Goal: Transaction & Acquisition: Purchase product/service

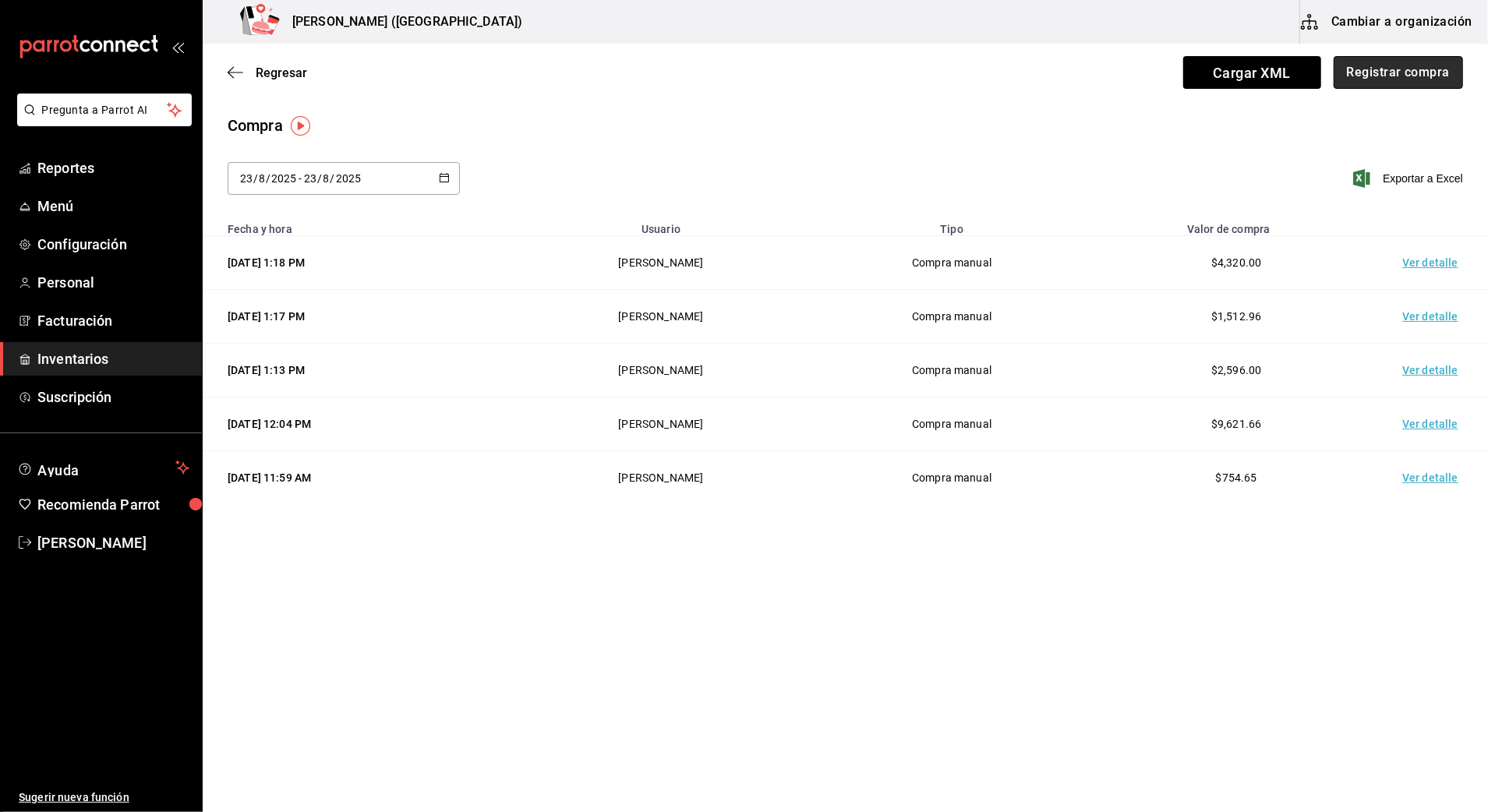
click at [1391, 83] on button "Registrar compra" at bounding box center [1398, 72] width 130 height 33
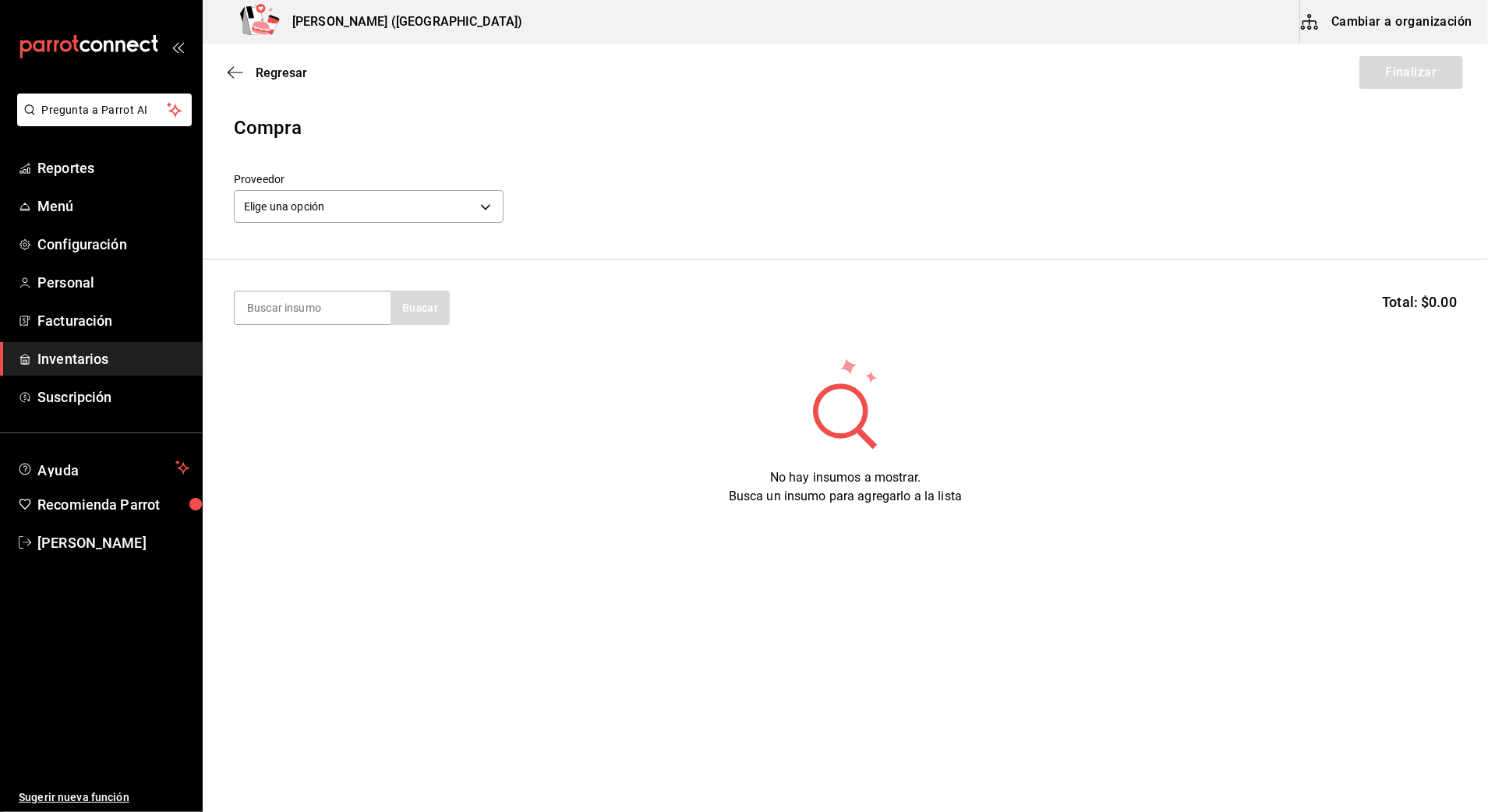
click at [388, 225] on div "Proveedor Elige una opción default" at bounding box center [368, 200] width 270 height 55
click at [390, 208] on body "Pregunta a Parrot AI Reportes Menú Configuración Personal Facturación Inventari…" at bounding box center [744, 362] width 1488 height 724
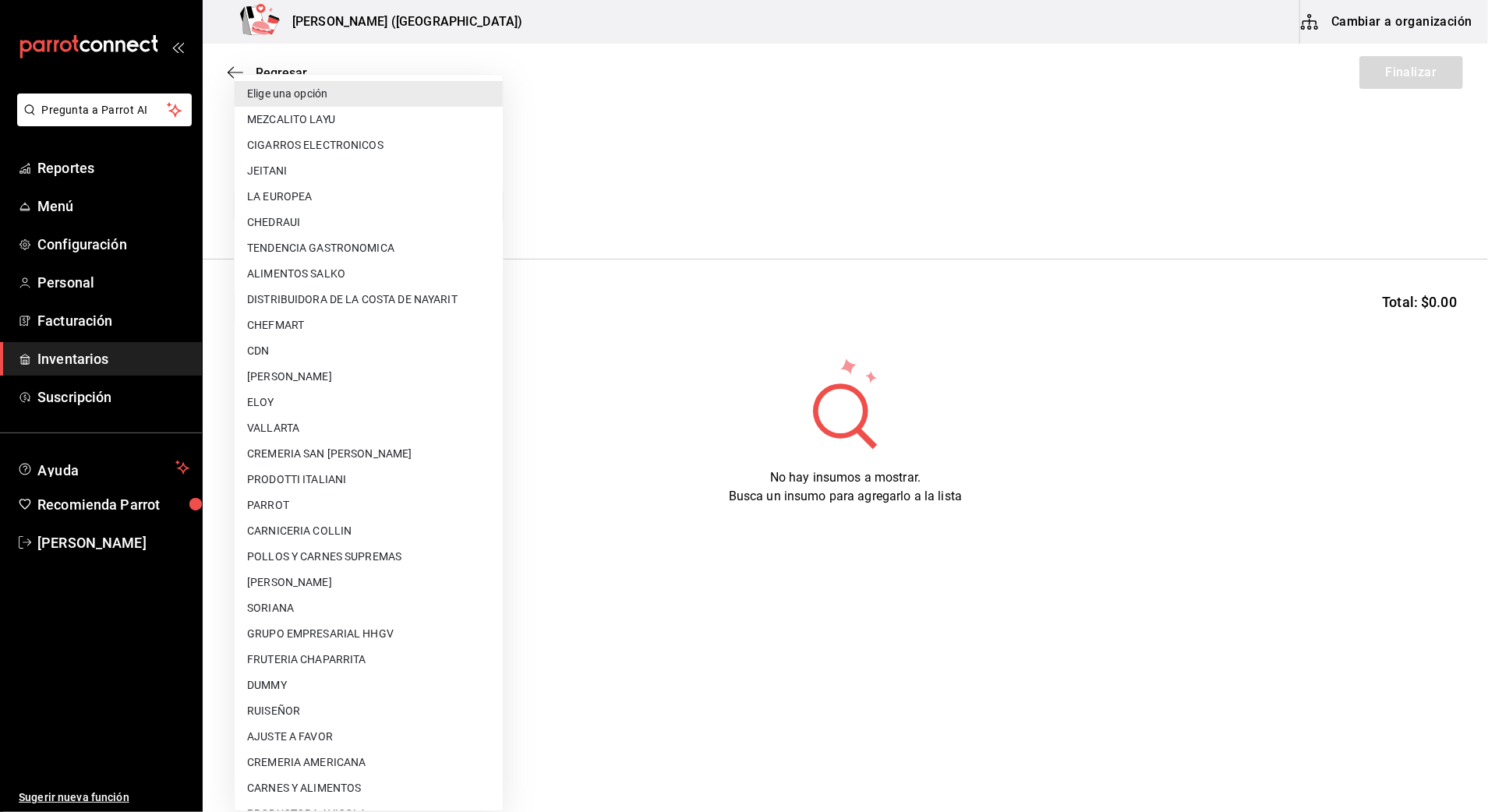
click at [279, 723] on li "RUISEÑOR" at bounding box center [368, 710] width 268 height 25
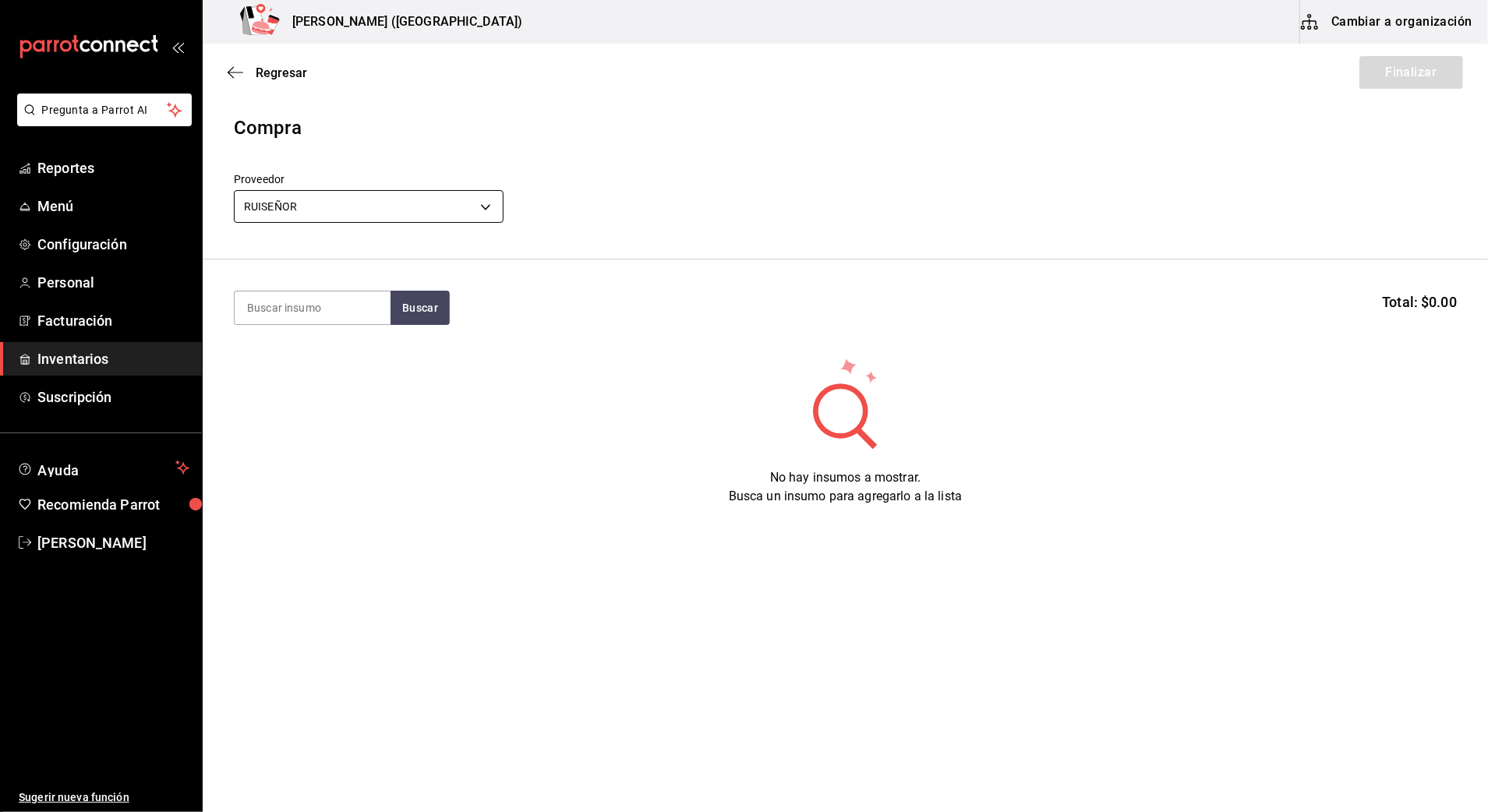
click at [366, 199] on body "Pregunta a Parrot AI Reportes Menú Configuración Personal Facturación Inventari…" at bounding box center [744, 362] width 1488 height 724
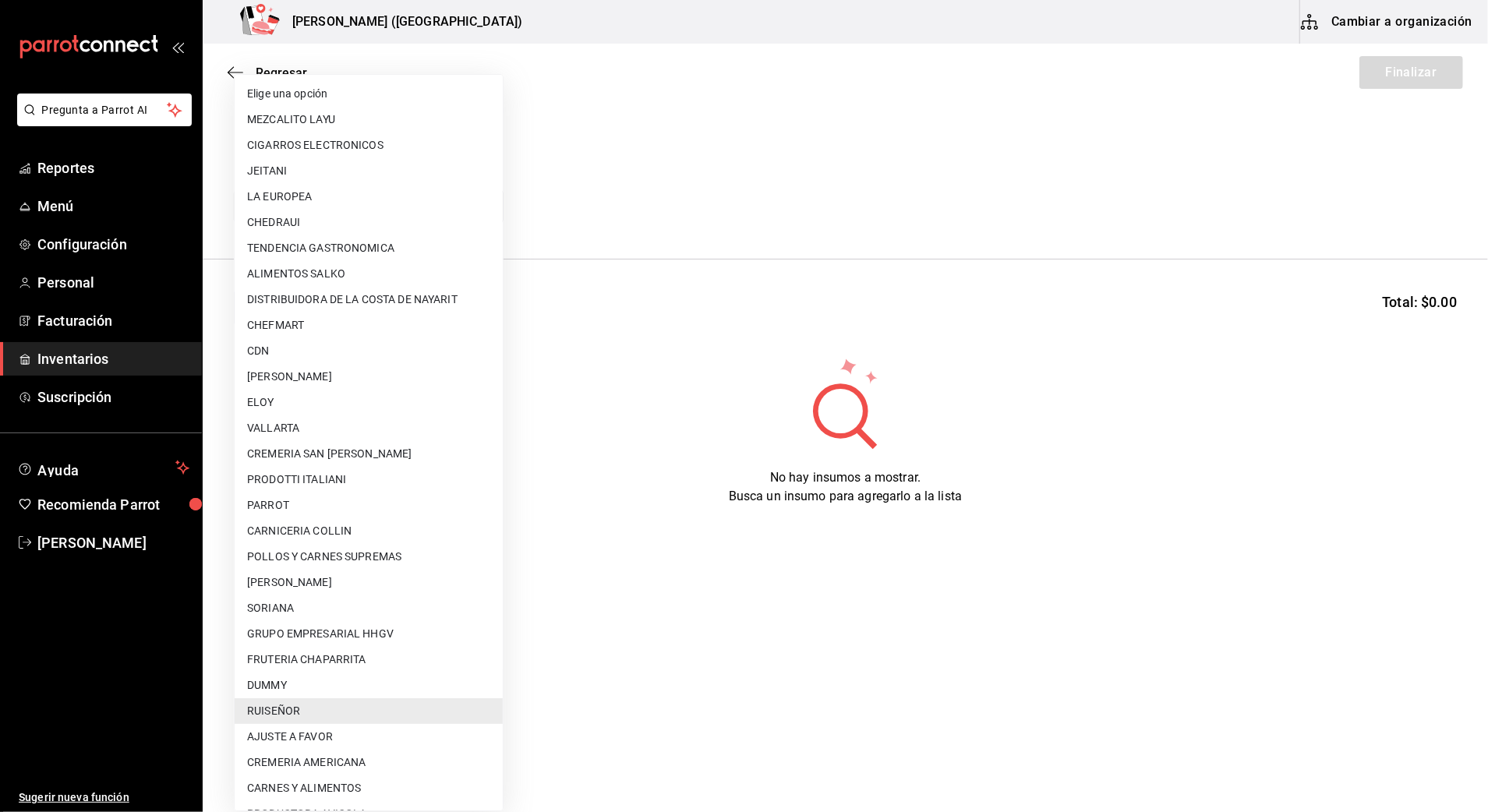
click at [303, 729] on li "AJUSTE A FAVOR" at bounding box center [368, 736] width 268 height 25
type input "dd0fbccd-e034-4acc-8432-7d1d5e23f321"
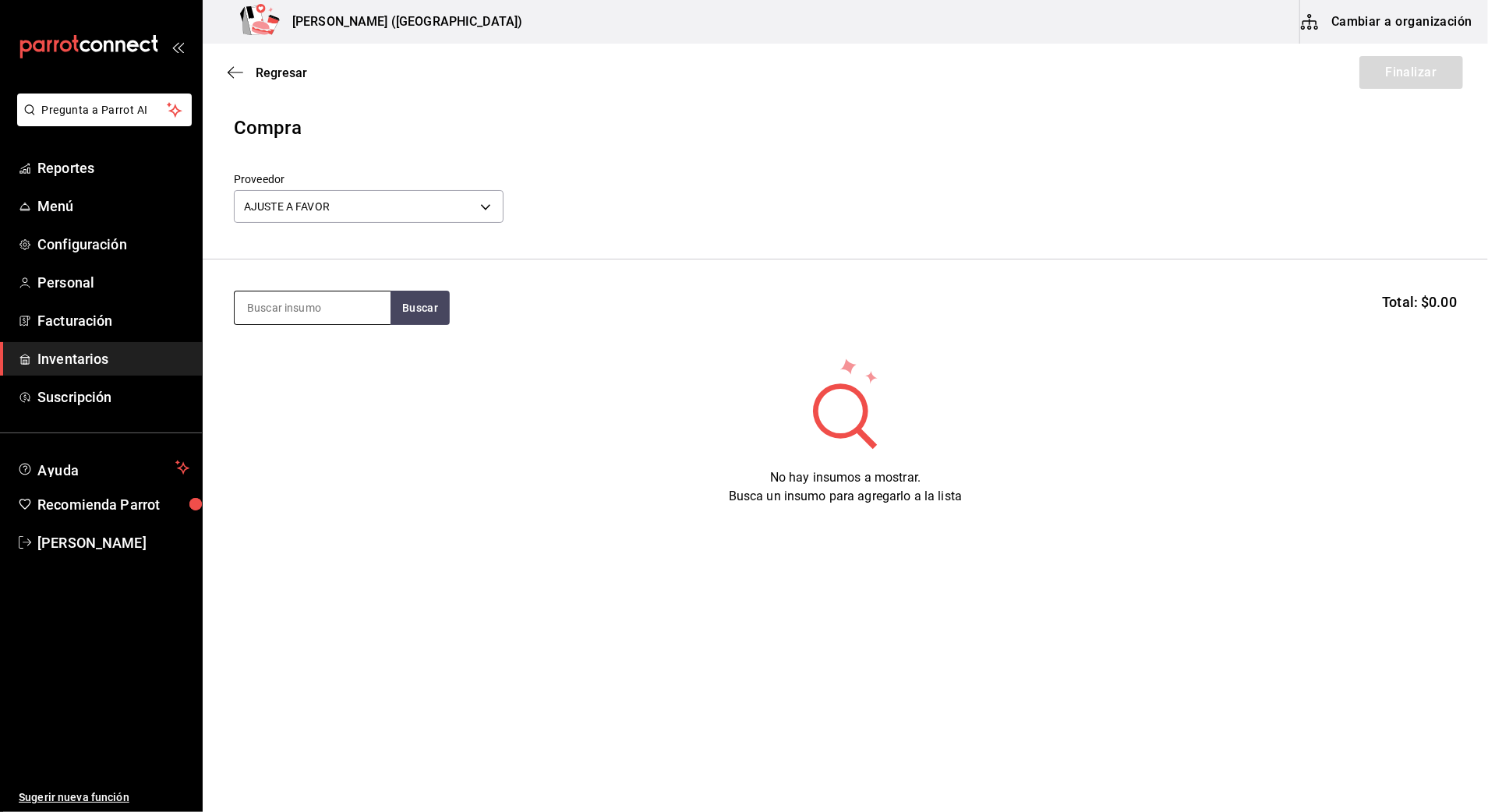
click at [322, 303] on input at bounding box center [313, 307] width 156 height 33
type input "dat"
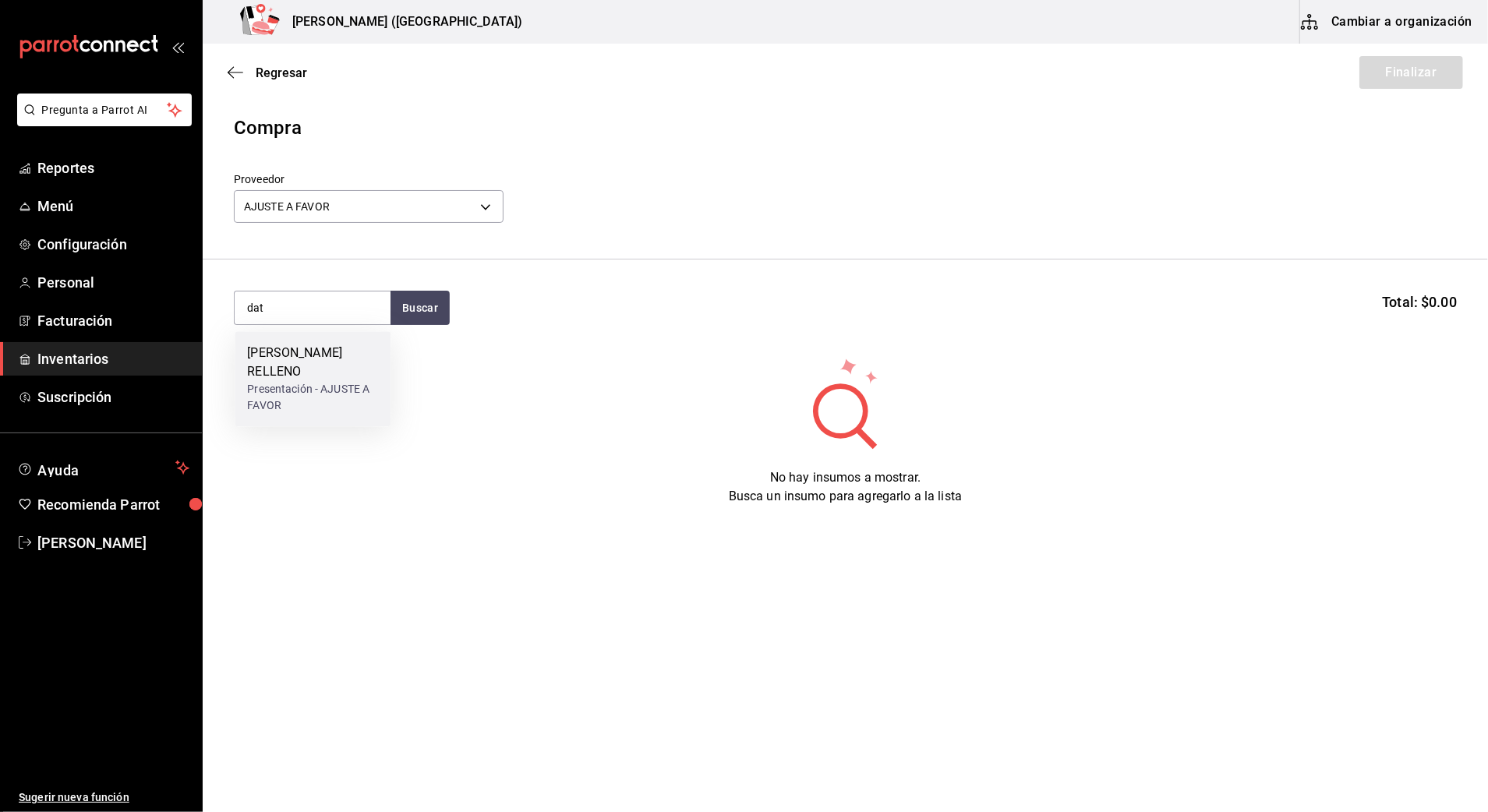
click at [349, 381] on div "Presentación - AJUSTE A FAVOR" at bounding box center [312, 397] width 131 height 33
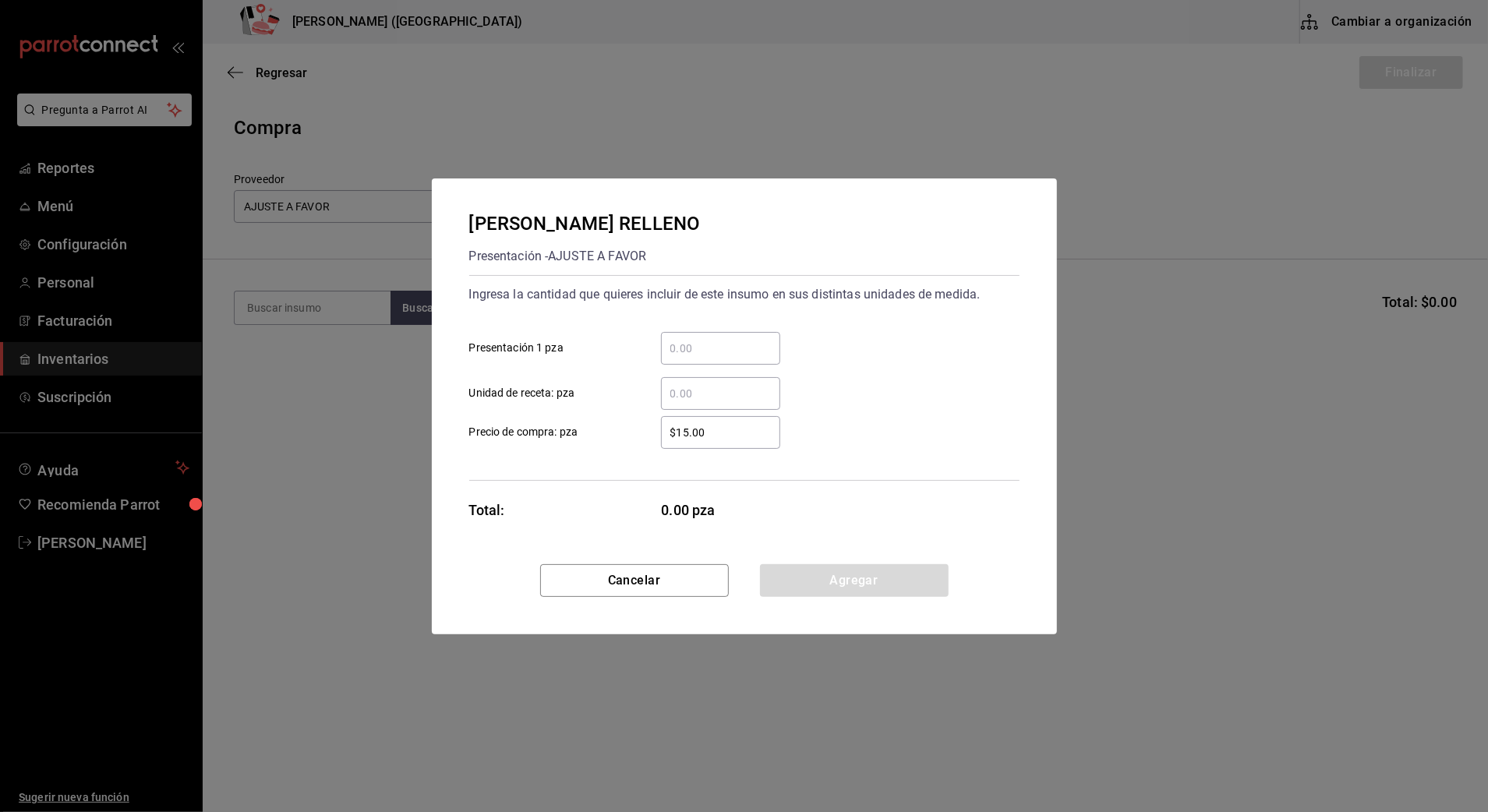
click at [714, 353] on input "​ Presentación 1 pza" at bounding box center [720, 349] width 119 height 19
type input "400"
click at [865, 583] on button "Agregar" at bounding box center [854, 580] width 189 height 33
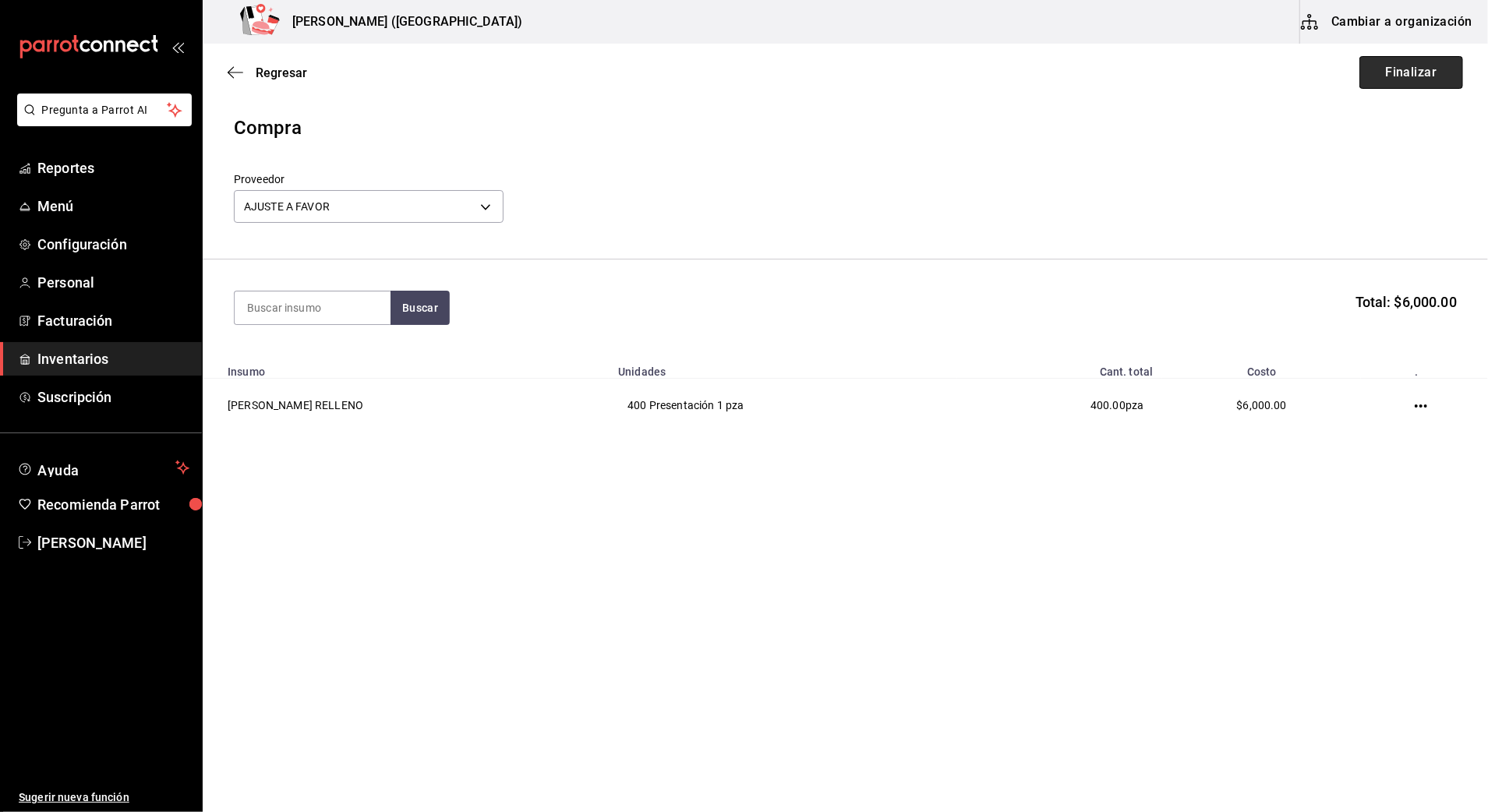
click at [1406, 85] on button "Finalizar" at bounding box center [1411, 72] width 103 height 33
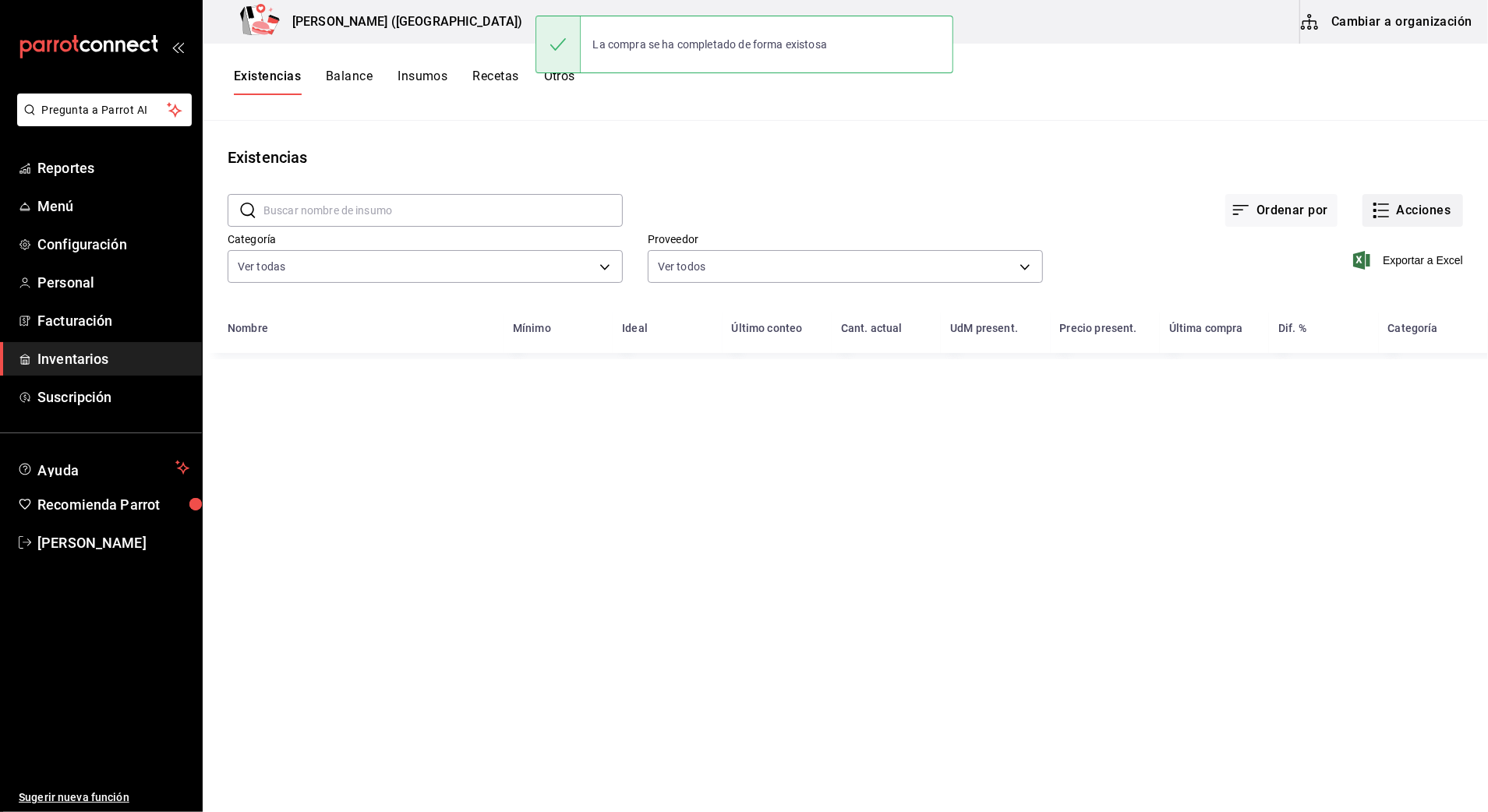
click at [1413, 212] on button "Acciones" at bounding box center [1412, 210] width 101 height 33
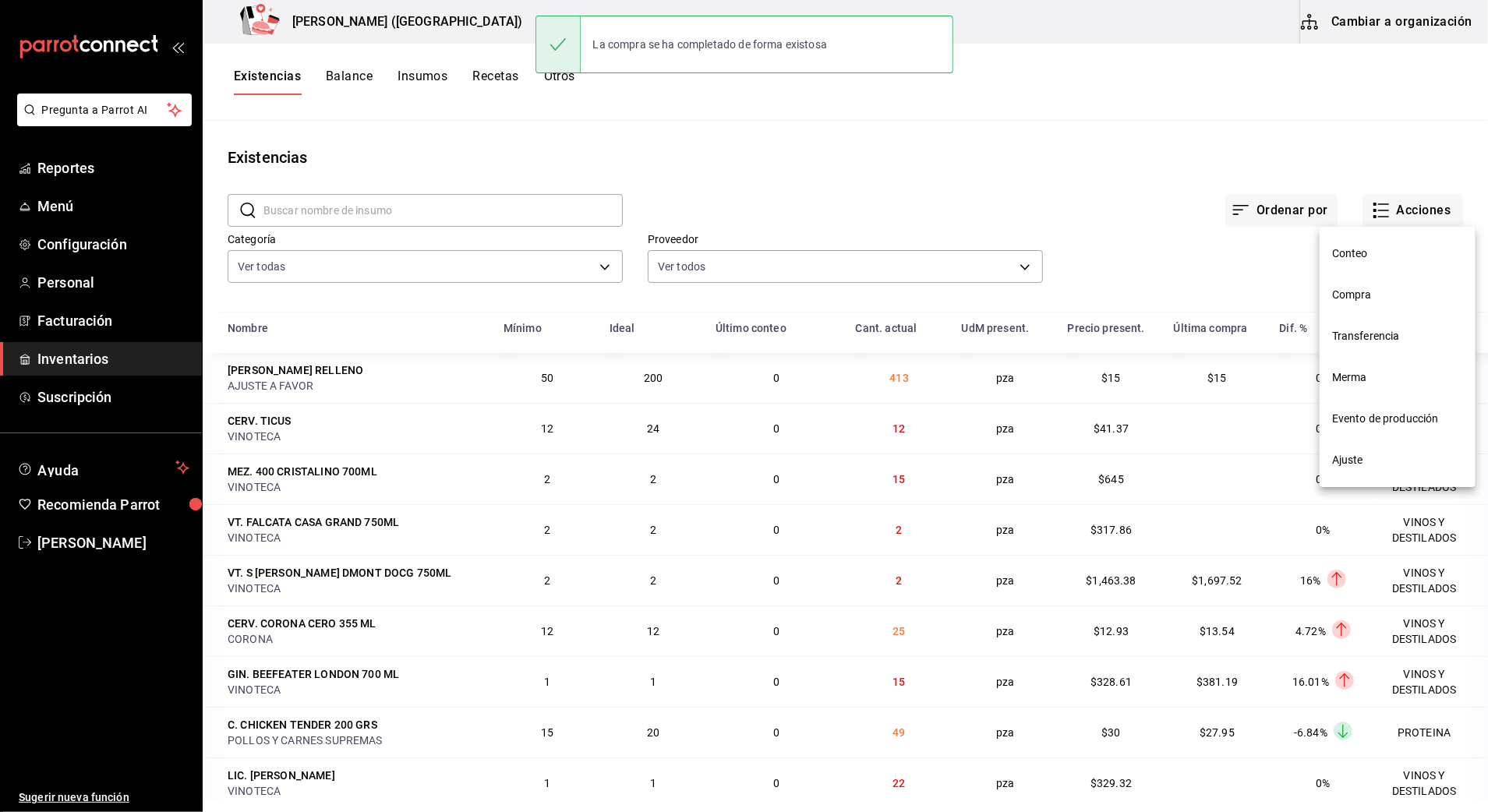
click at [1392, 461] on span "Ajuste" at bounding box center [1397, 460] width 131 height 16
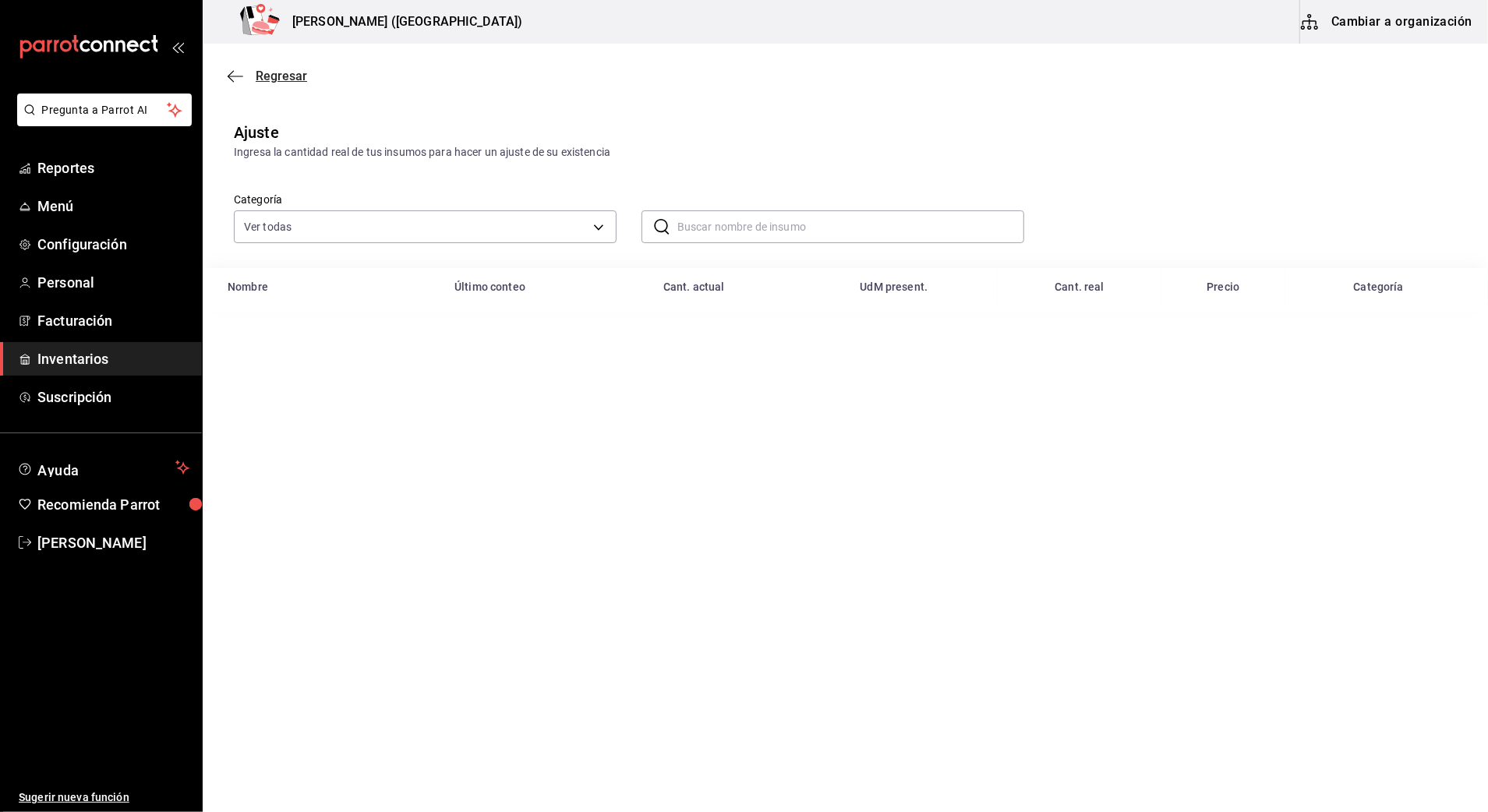
click at [229, 73] on icon "button" at bounding box center [230, 76] width 7 height 11
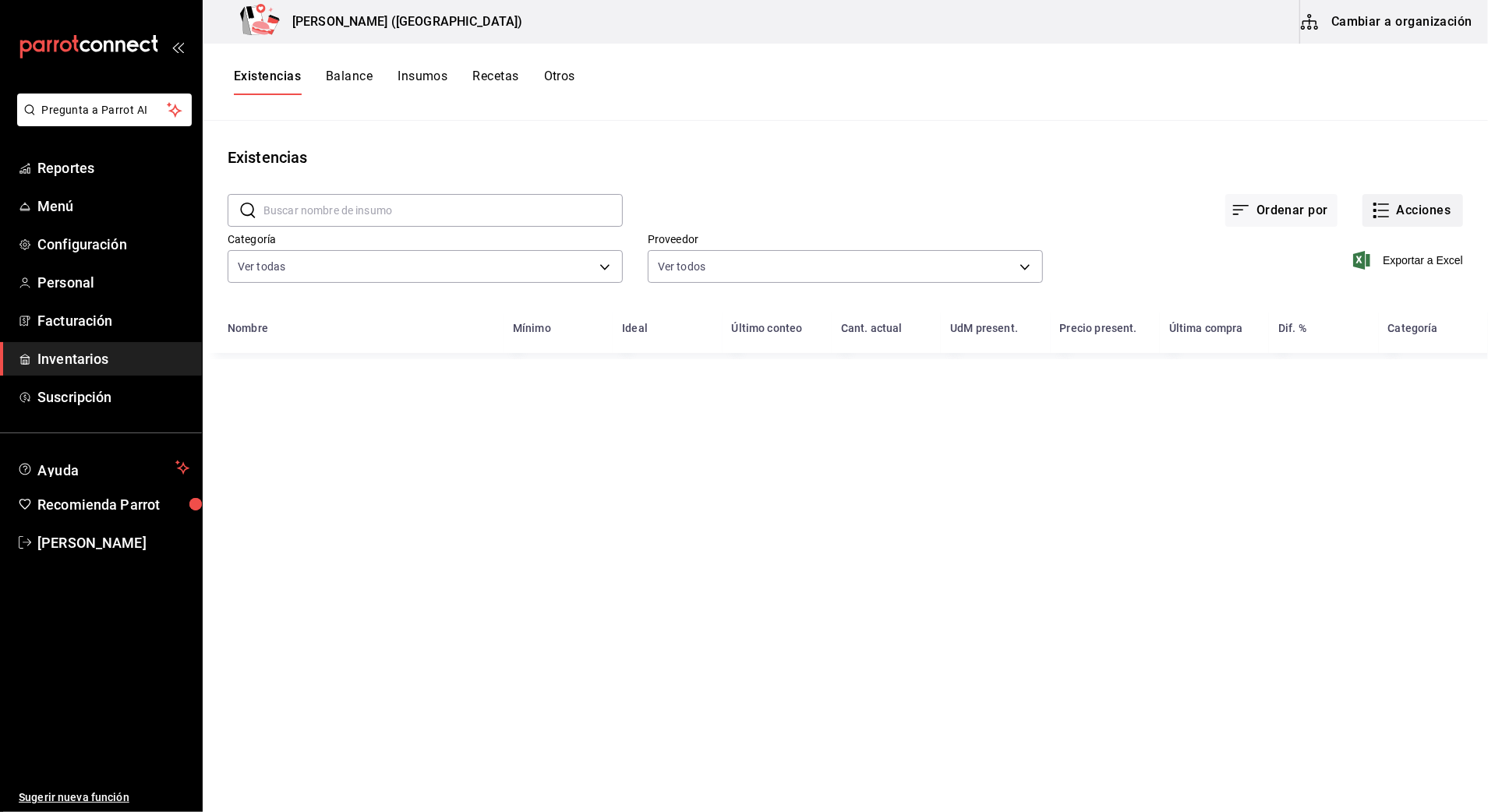
click at [1394, 210] on button "Acciones" at bounding box center [1412, 210] width 101 height 33
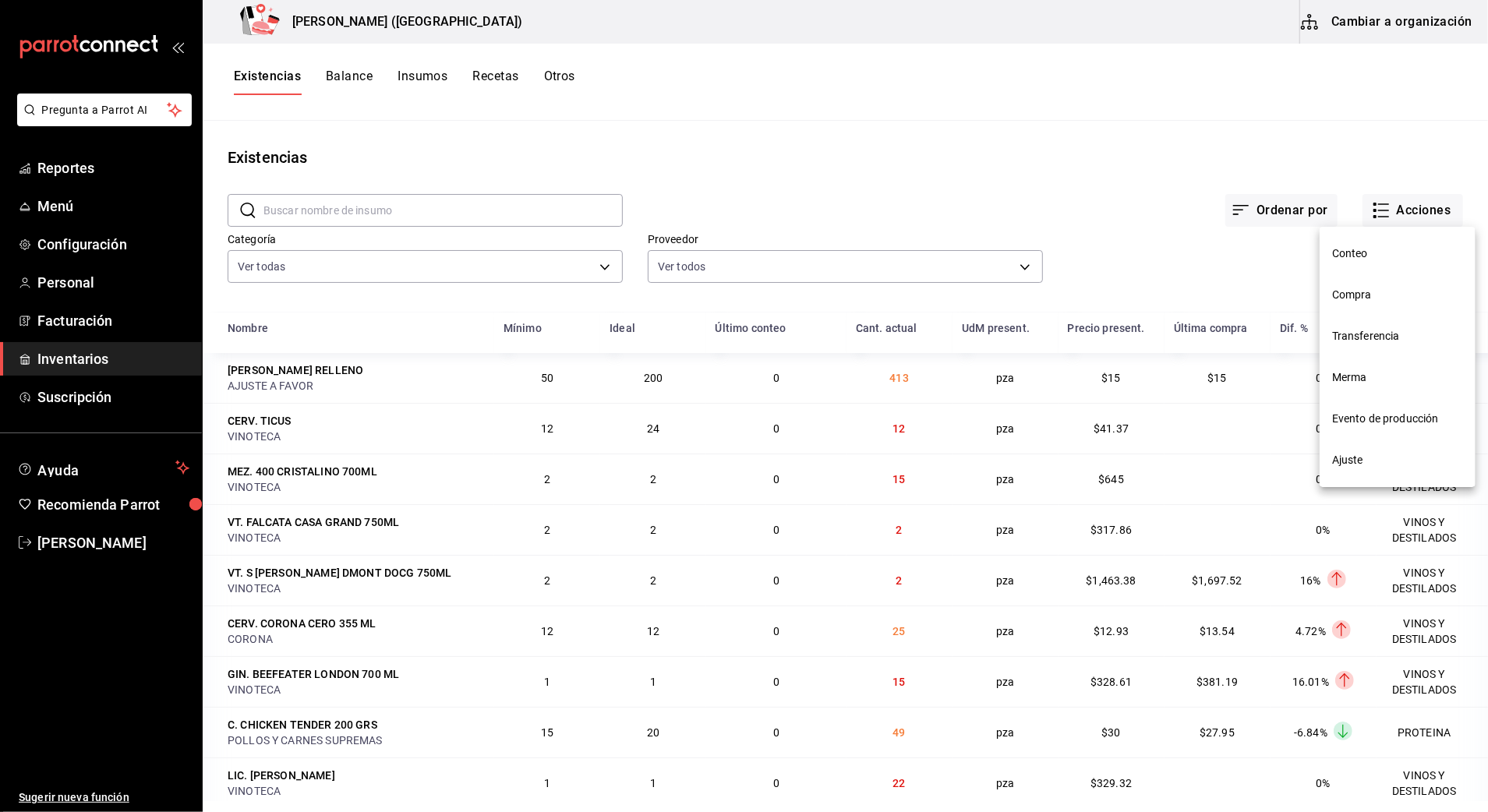
click at [1376, 285] on li "Compra" at bounding box center [1398, 295] width 156 height 41
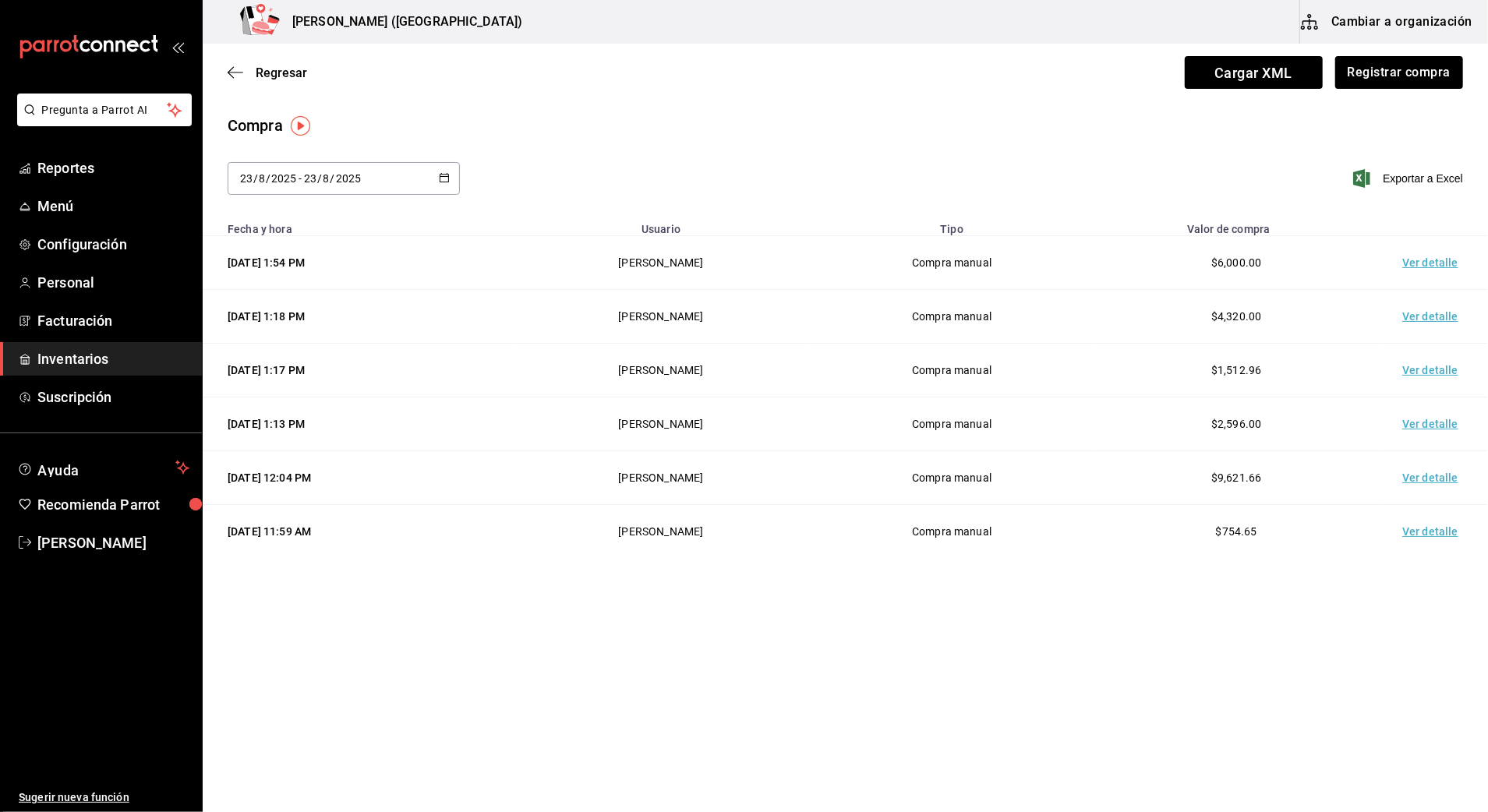
click at [1424, 262] on td "Ver detalle" at bounding box center [1433, 262] width 109 height 54
